Goal: Use online tool/utility: Utilize a website feature to perform a specific function

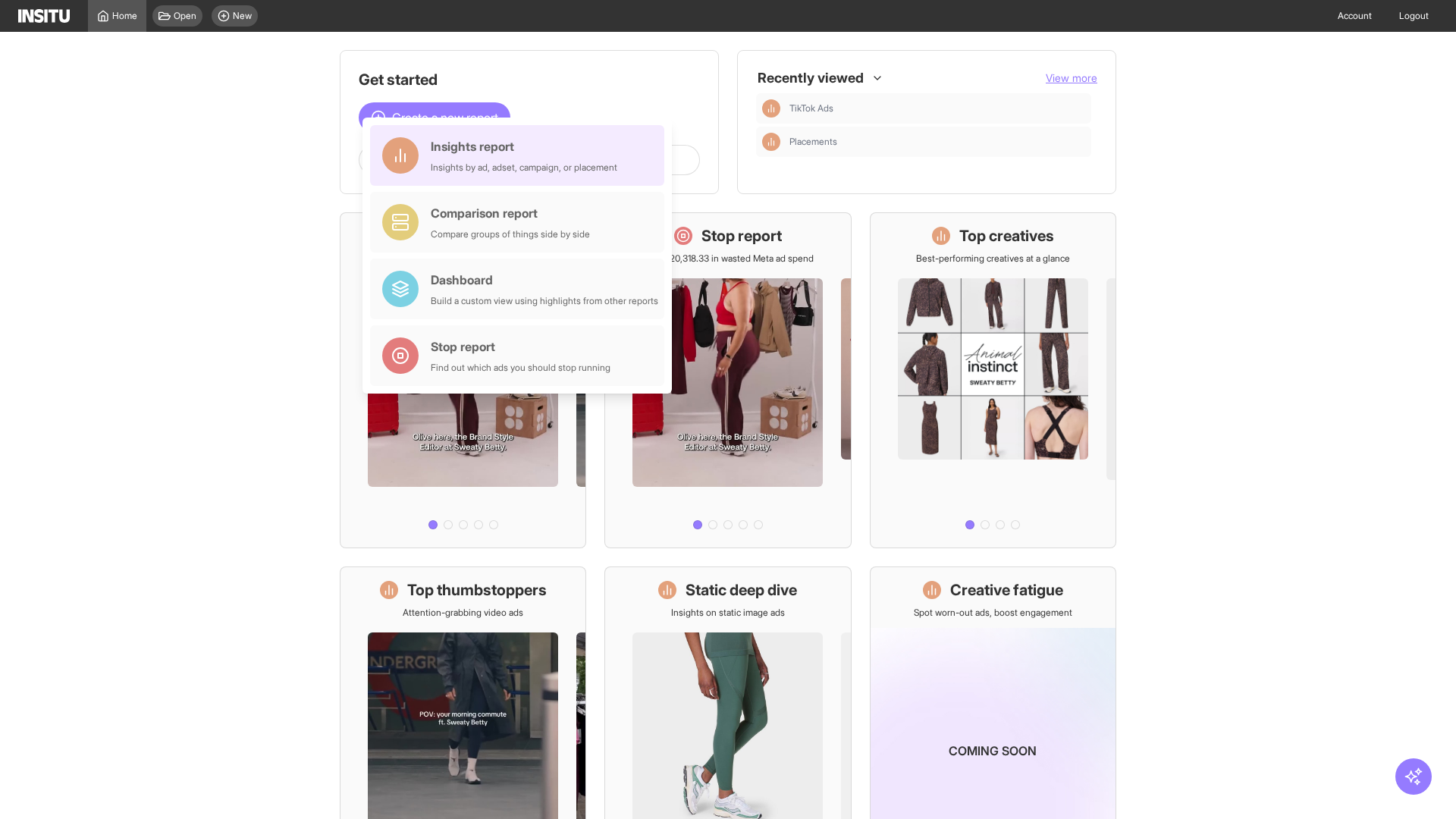
click at [521, 156] on div "Insights report Insights by ad, adset, campaign, or placement" at bounding box center [524, 155] width 186 height 36
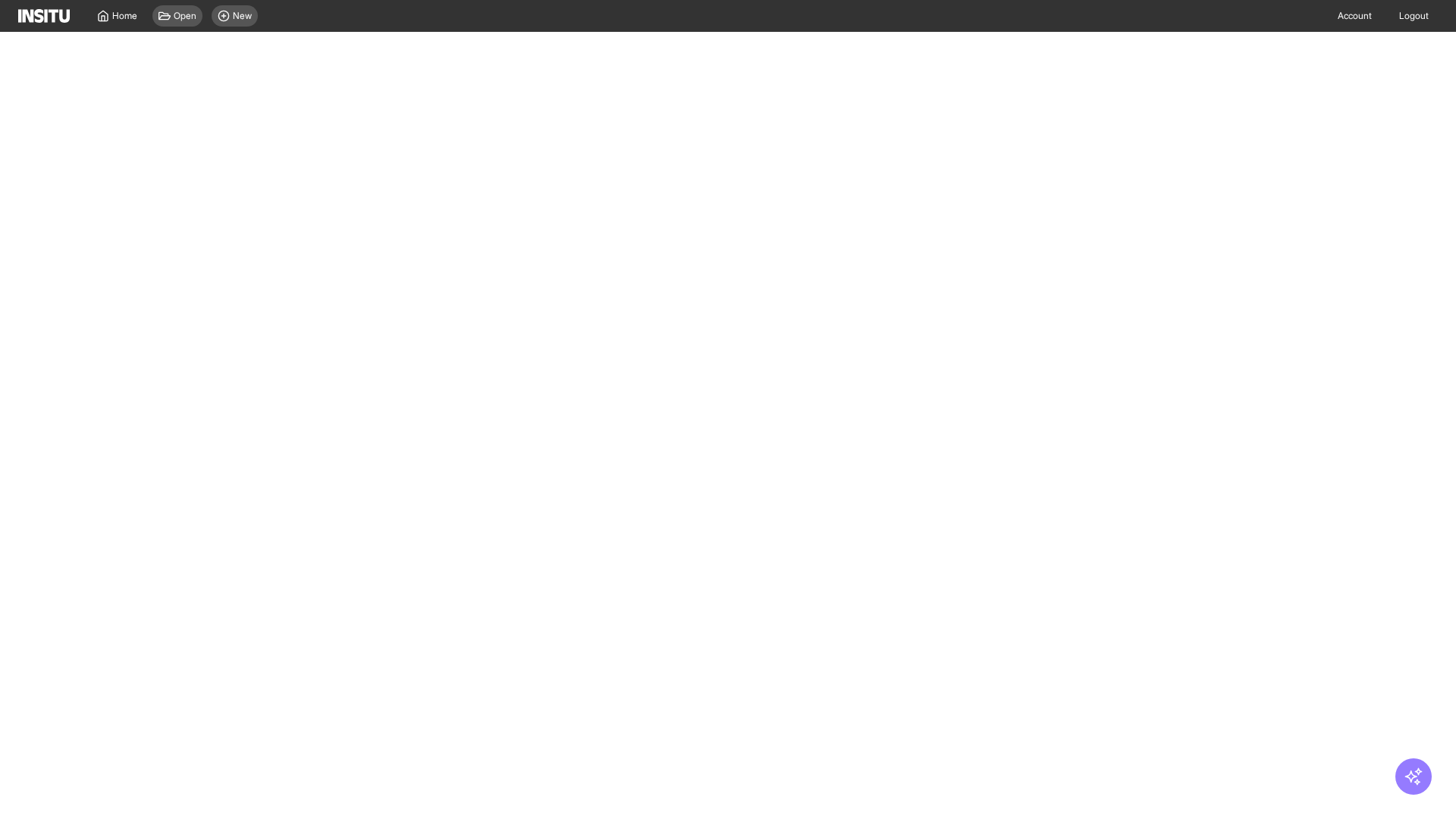
select select "**"
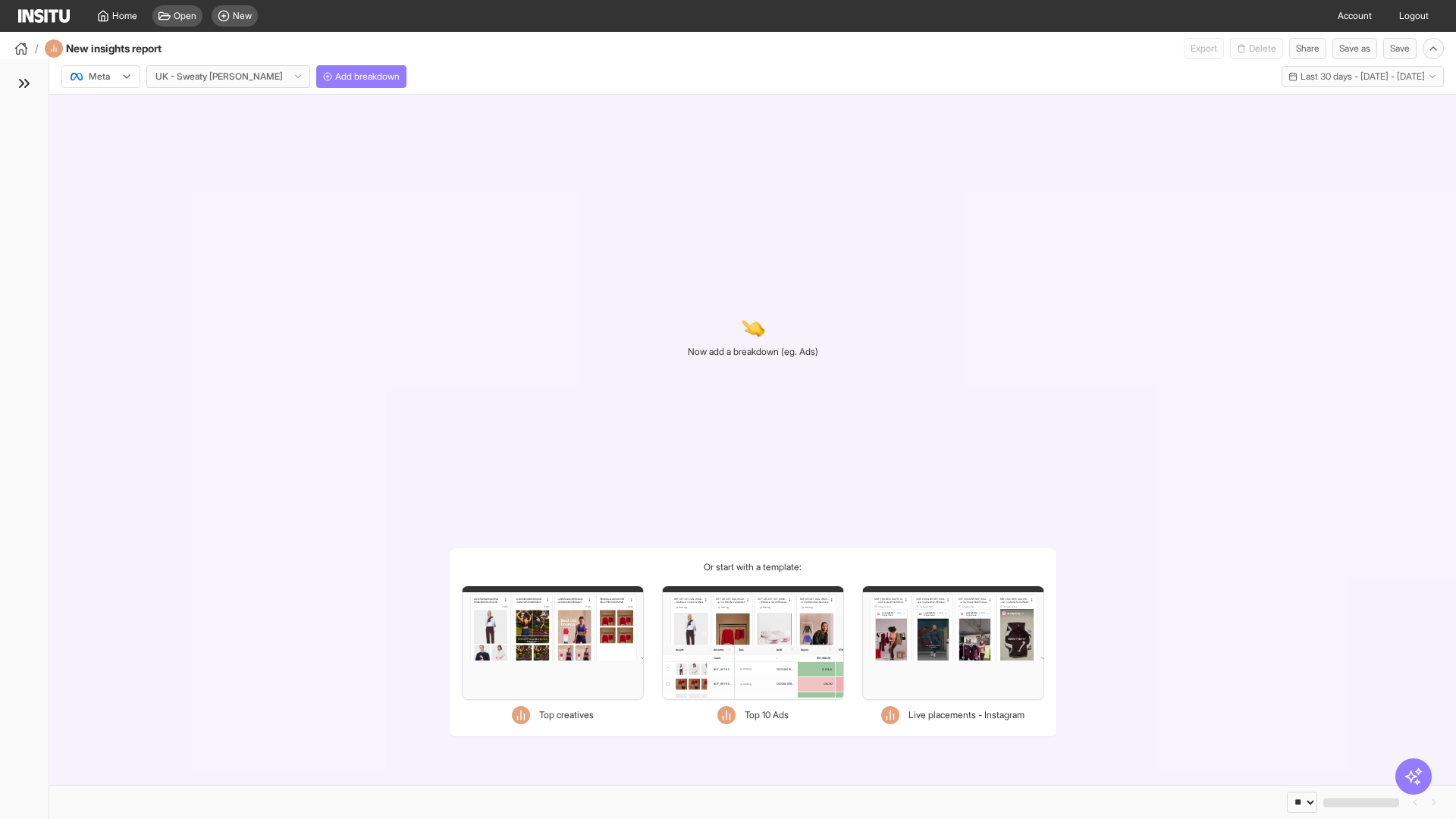
click at [101, 77] on div at bounding box center [90, 76] width 42 height 15
click at [100, 109] on span "Meta" at bounding box center [99, 109] width 20 height 14
click at [335, 77] on span "Add breakdown" at bounding box center [367, 77] width 64 height 12
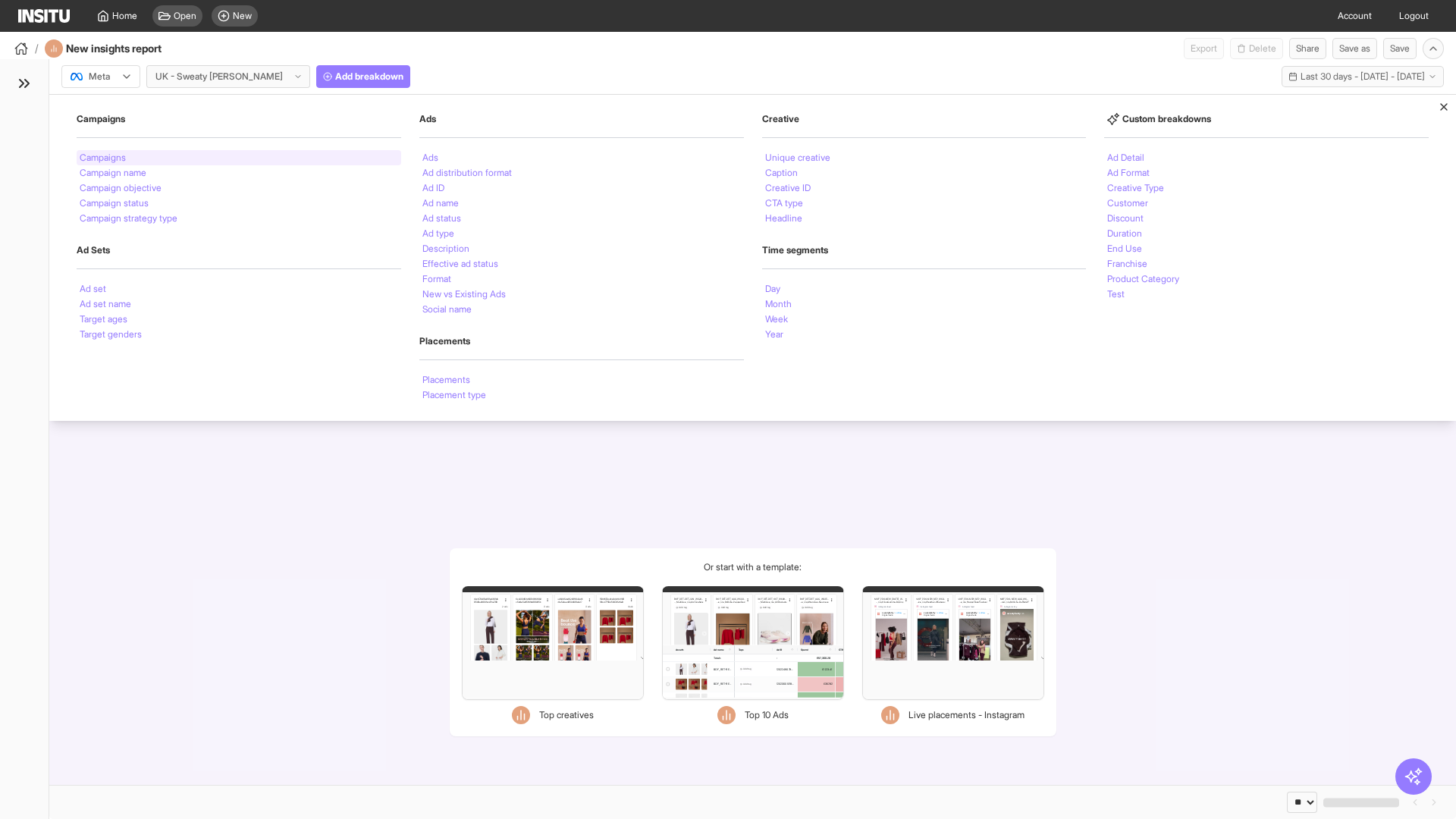
click at [104, 157] on li "Campaigns" at bounding box center [103, 157] width 47 height 9
